Goal: Task Accomplishment & Management: Manage account settings

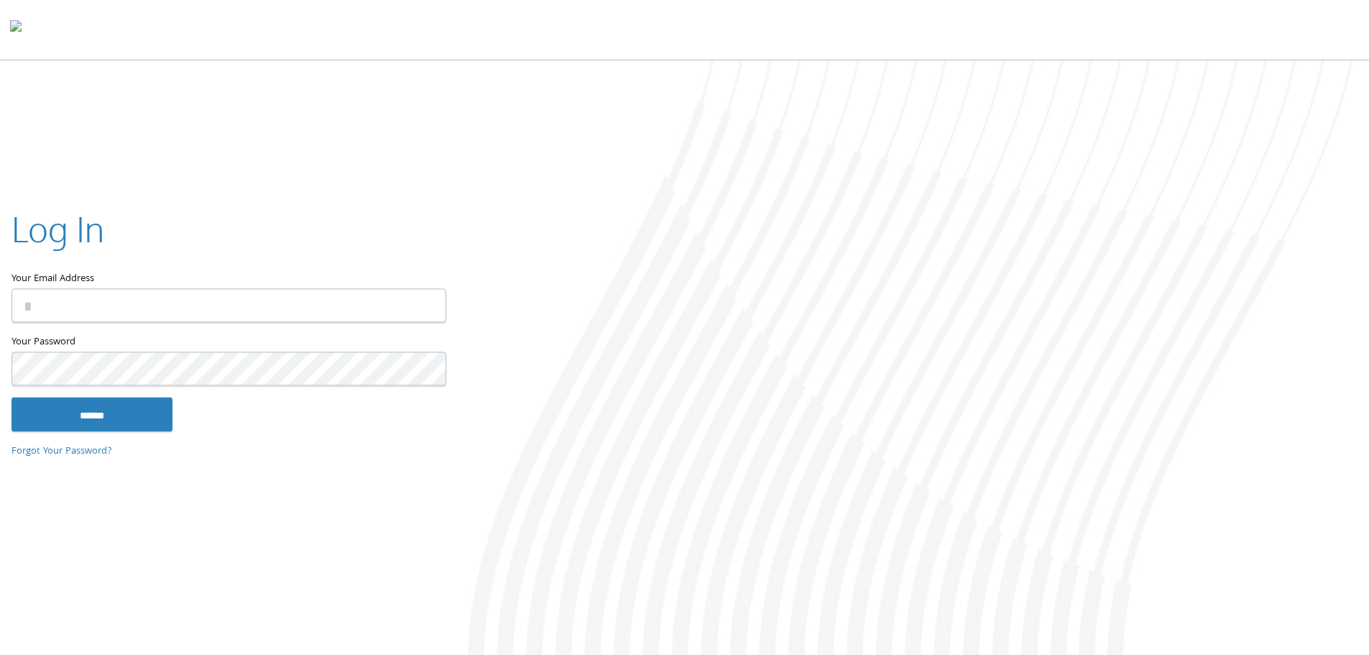
click at [114, 303] on input "Your Email Address" at bounding box center [228, 305] width 435 height 34
type input "**********"
click at [11, 397] on input "******" at bounding box center [91, 414] width 161 height 34
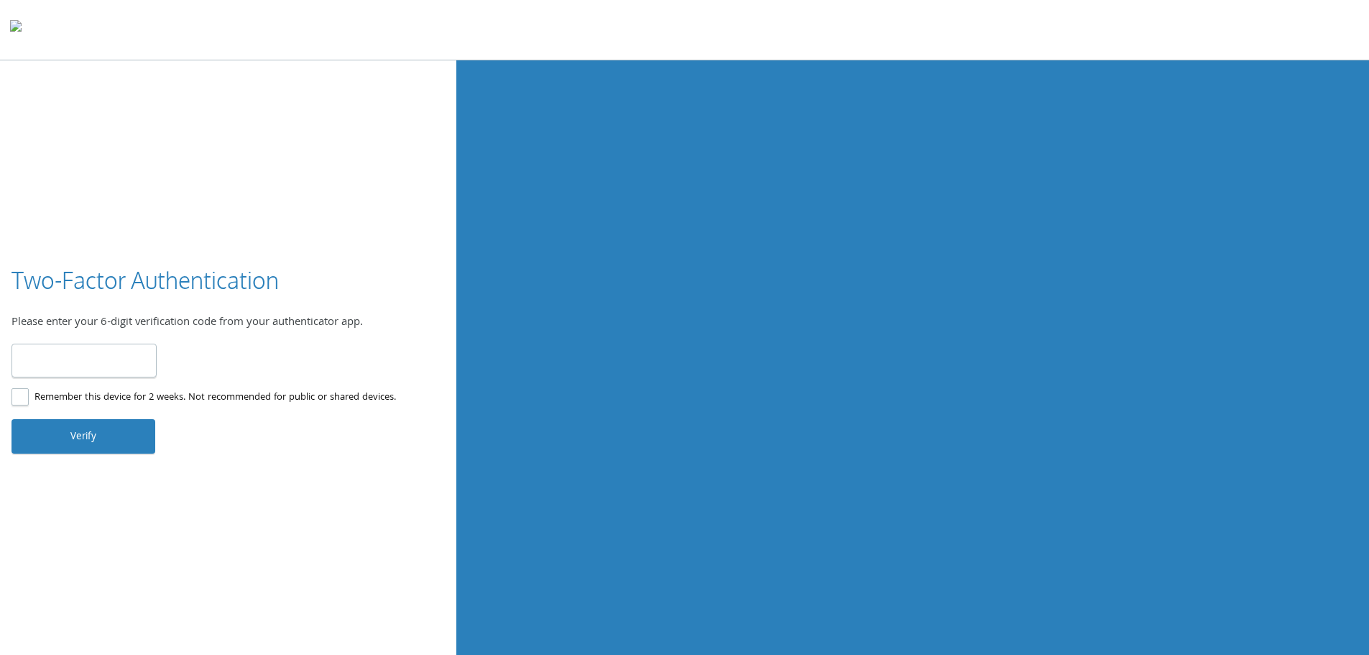
type input "******"
